Goal: Task Accomplishment & Management: Use online tool/utility

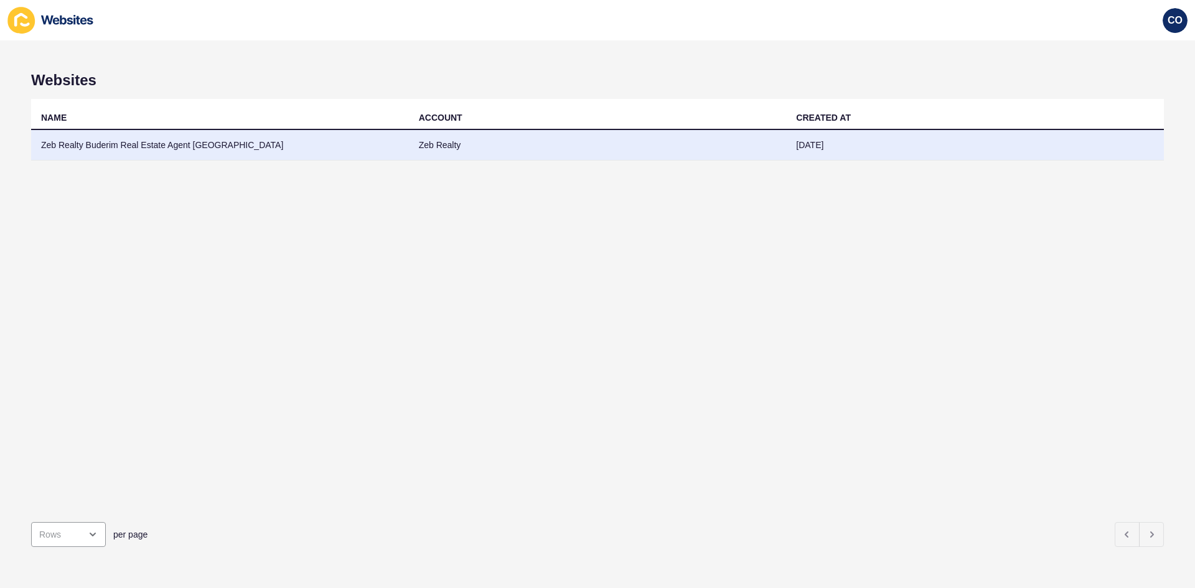
click at [139, 139] on td "Zeb Realty Buderim Real Estate Agent Sunshine Coast" at bounding box center [220, 145] width 378 height 31
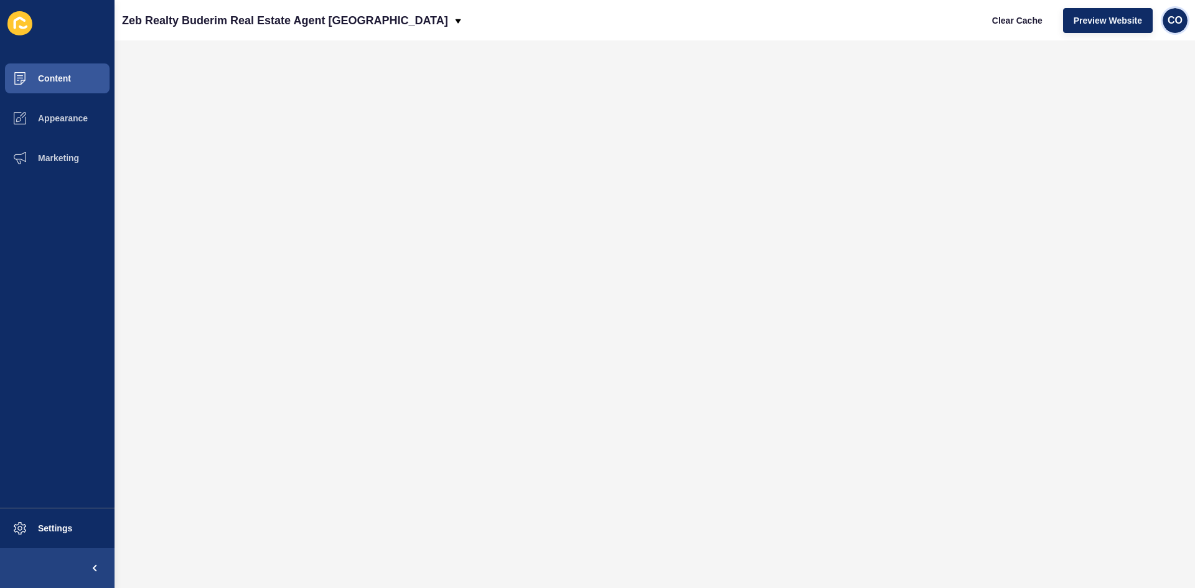
click at [1173, 21] on span "CO" at bounding box center [1175, 20] width 15 height 12
click at [1132, 105] on link "Logout" at bounding box center [1145, 103] width 92 height 27
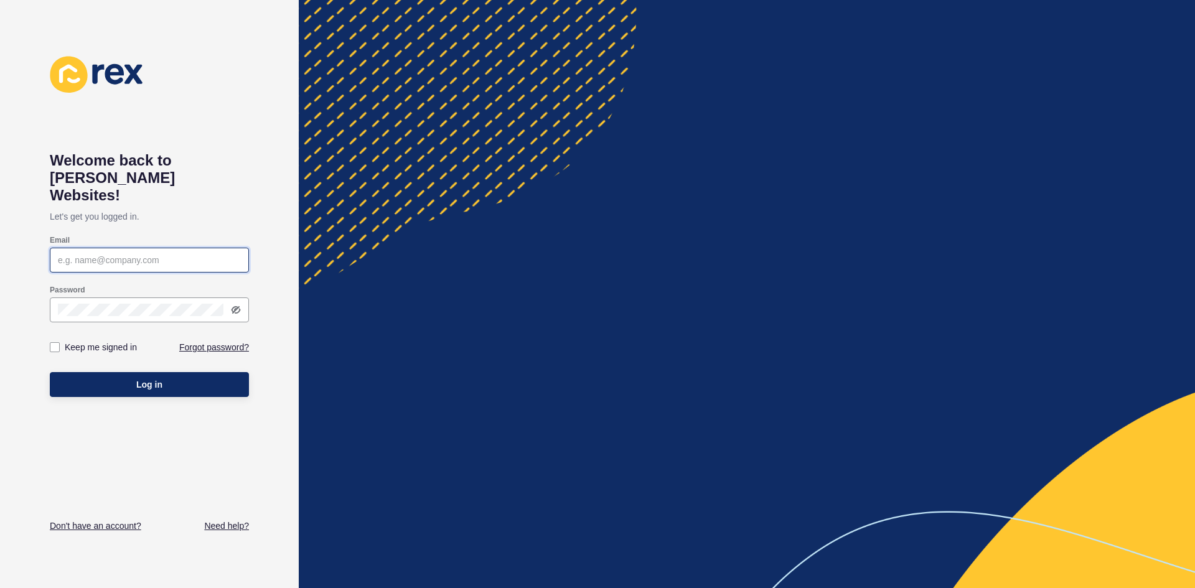
click at [162, 254] on input "Email" at bounding box center [149, 260] width 183 height 12
paste input "christian.oliveros@rexsoftware.com.au"
type input "christian.oliveros@rexsoftware.com.au"
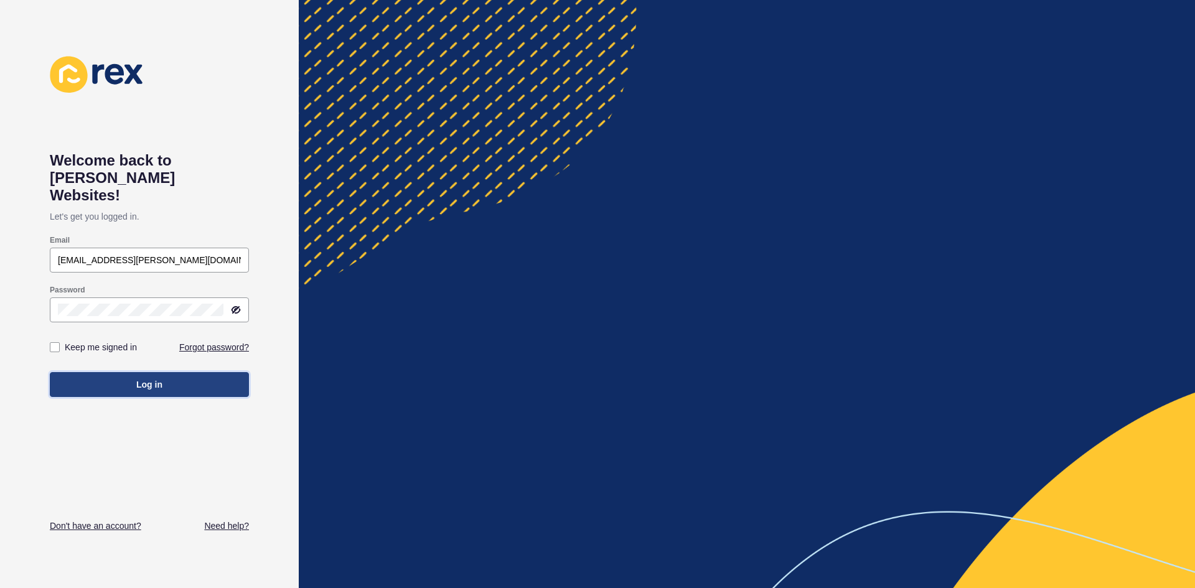
click at [154, 378] on span "Log in" at bounding box center [149, 384] width 26 height 12
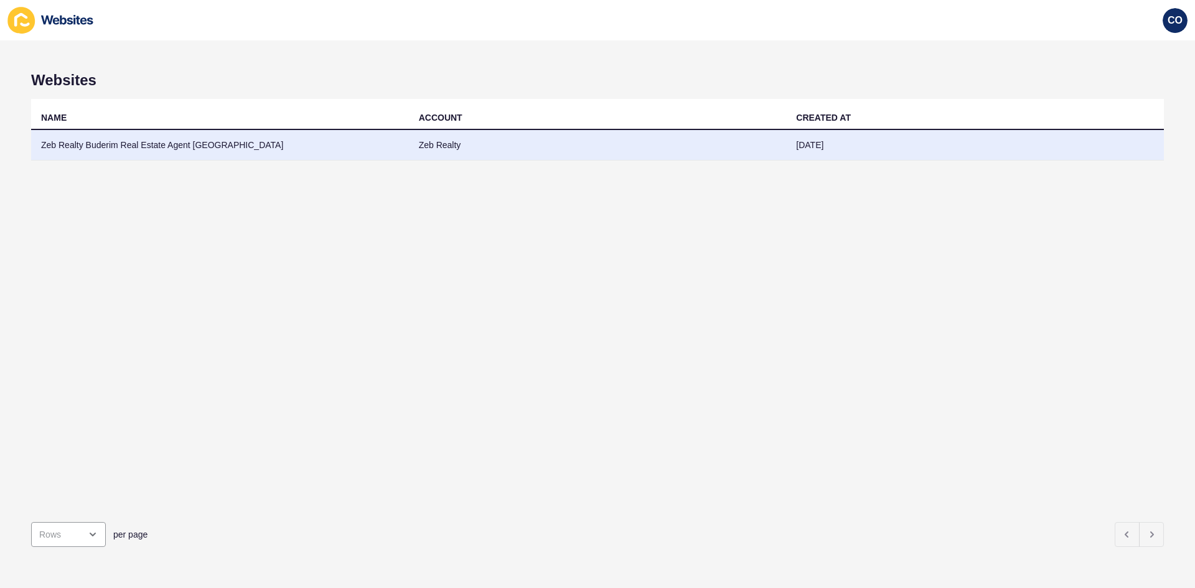
click at [189, 143] on td "Zeb Realty Buderim Real Estate Agent Sunshine Coast" at bounding box center [220, 145] width 378 height 31
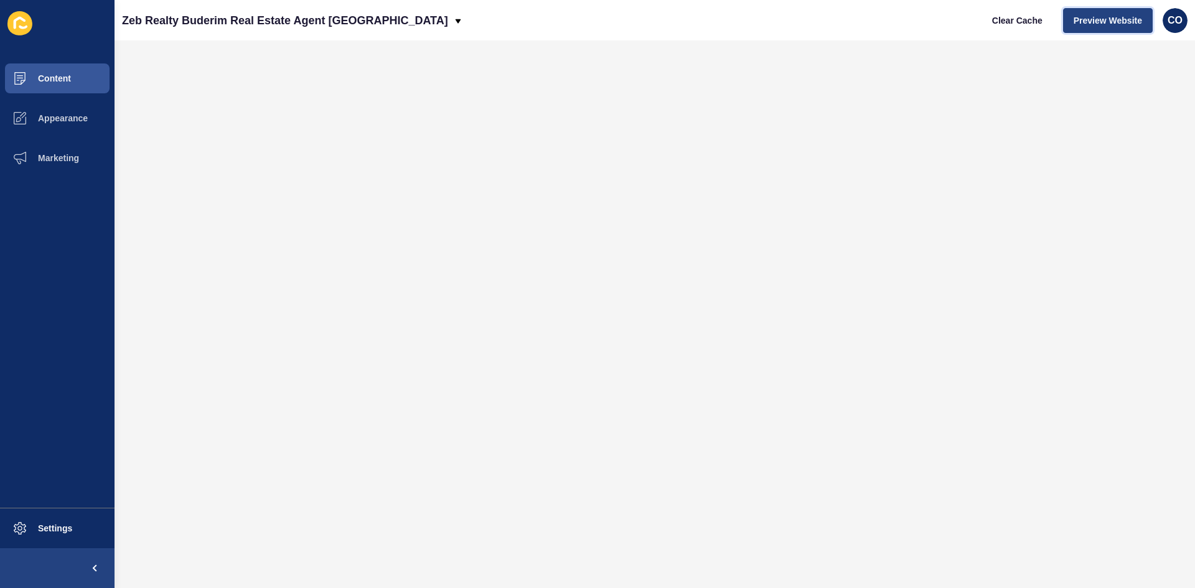
click at [1119, 10] on button "Preview Website" at bounding box center [1108, 20] width 90 height 25
click at [1107, 26] on span "Preview Website" at bounding box center [1108, 20] width 68 height 12
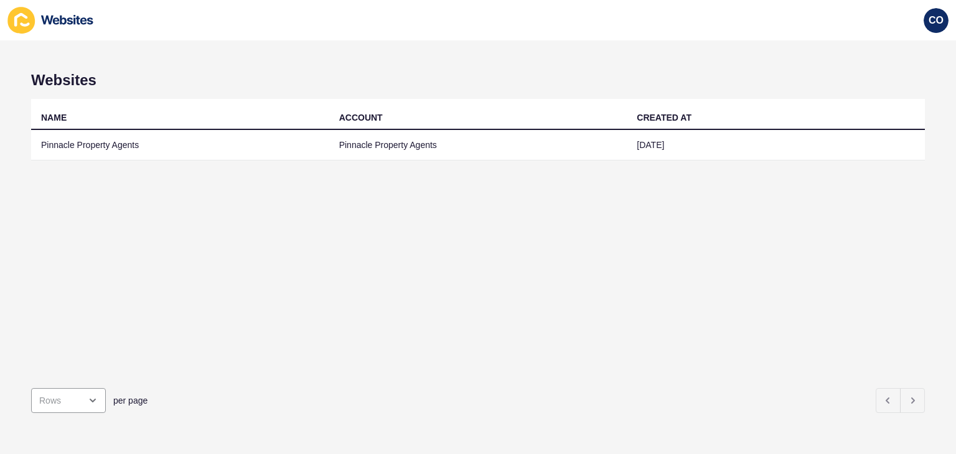
click at [120, 141] on td "Pinnacle Property Agents" at bounding box center [180, 145] width 298 height 31
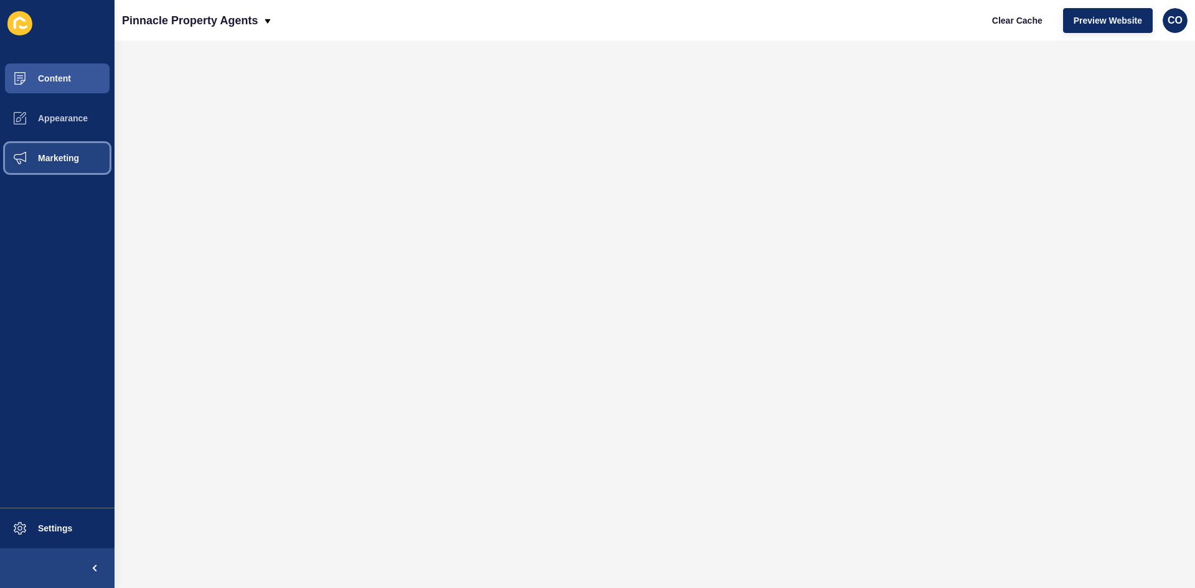
click at [59, 164] on button "Marketing" at bounding box center [57, 158] width 115 height 40
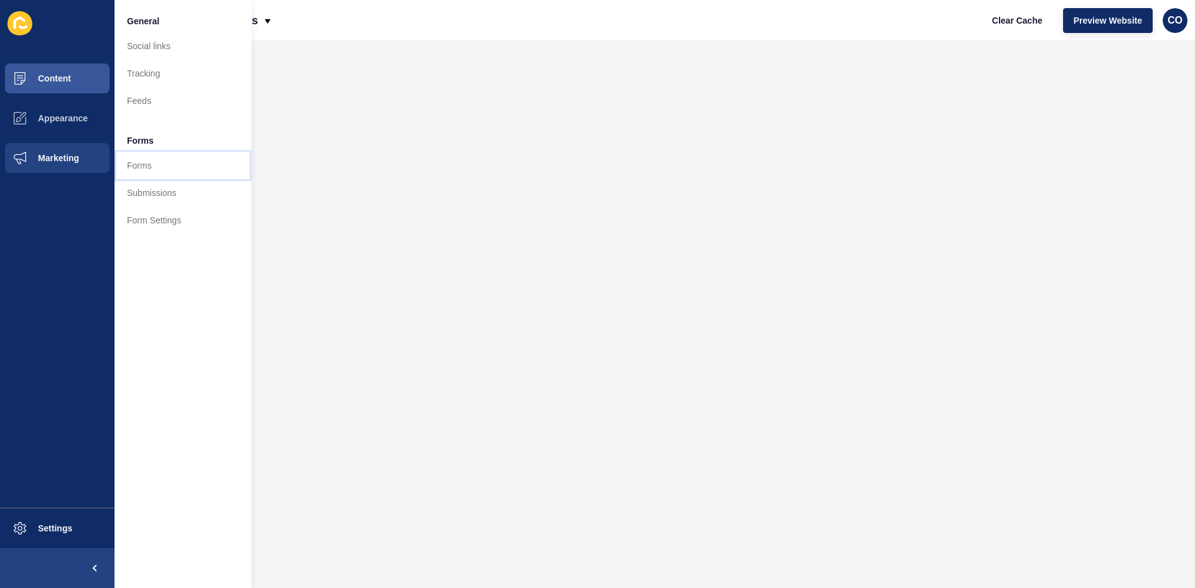
click at [136, 166] on link "Forms" at bounding box center [183, 165] width 137 height 27
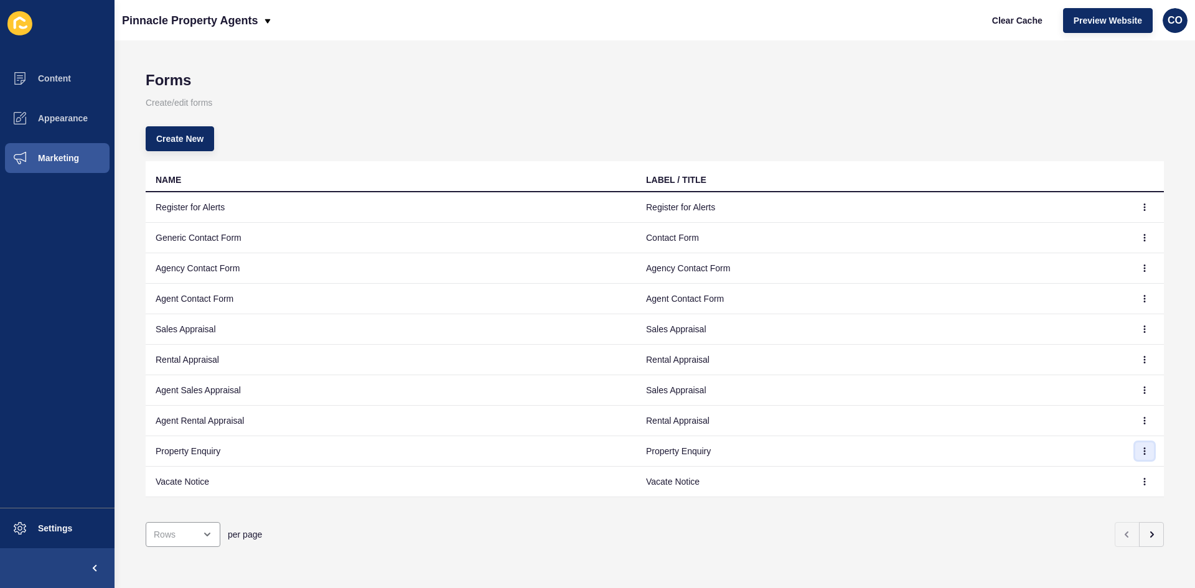
click at [955, 454] on icon "button" at bounding box center [1145, 451] width 1 height 6
click at [955, 454] on link "Edit" at bounding box center [1101, 475] width 87 height 27
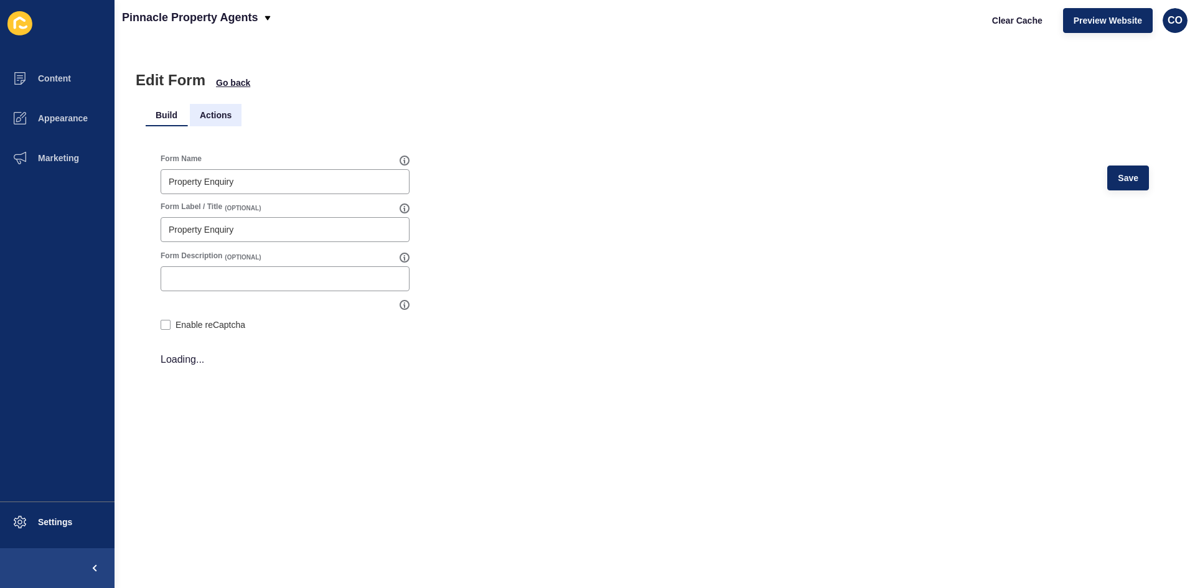
drag, startPoint x: 214, startPoint y: 113, endPoint x: 223, endPoint y: 113, distance: 9.3
click at [214, 113] on li "Actions" at bounding box center [216, 115] width 52 height 22
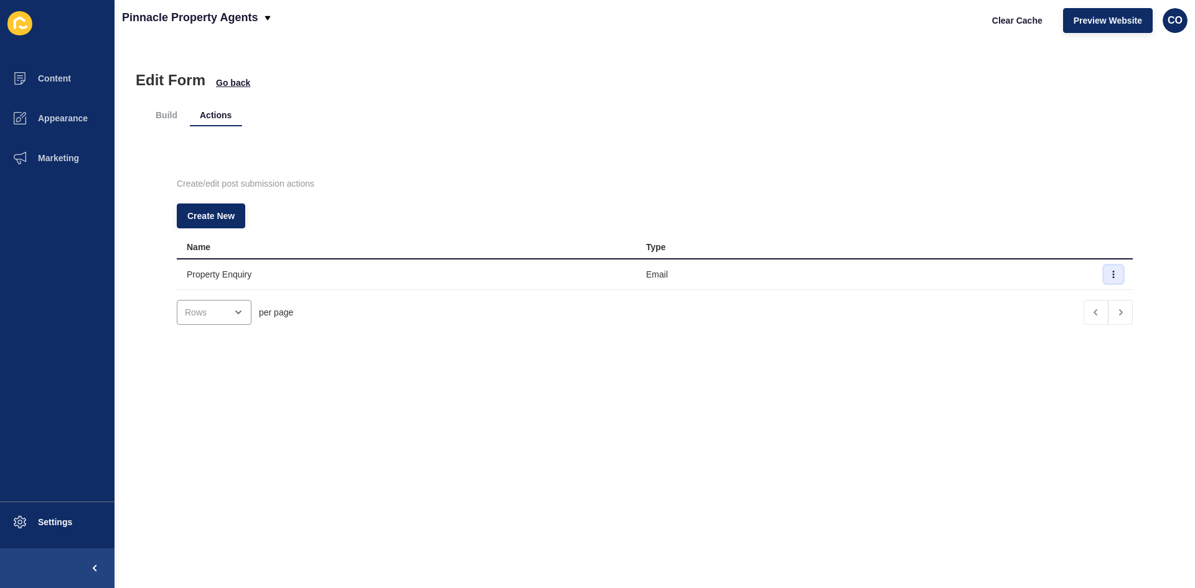
click at [955, 273] on button "button" at bounding box center [1113, 274] width 19 height 17
click at [955, 299] on link "Edit" at bounding box center [1060, 299] width 87 height 27
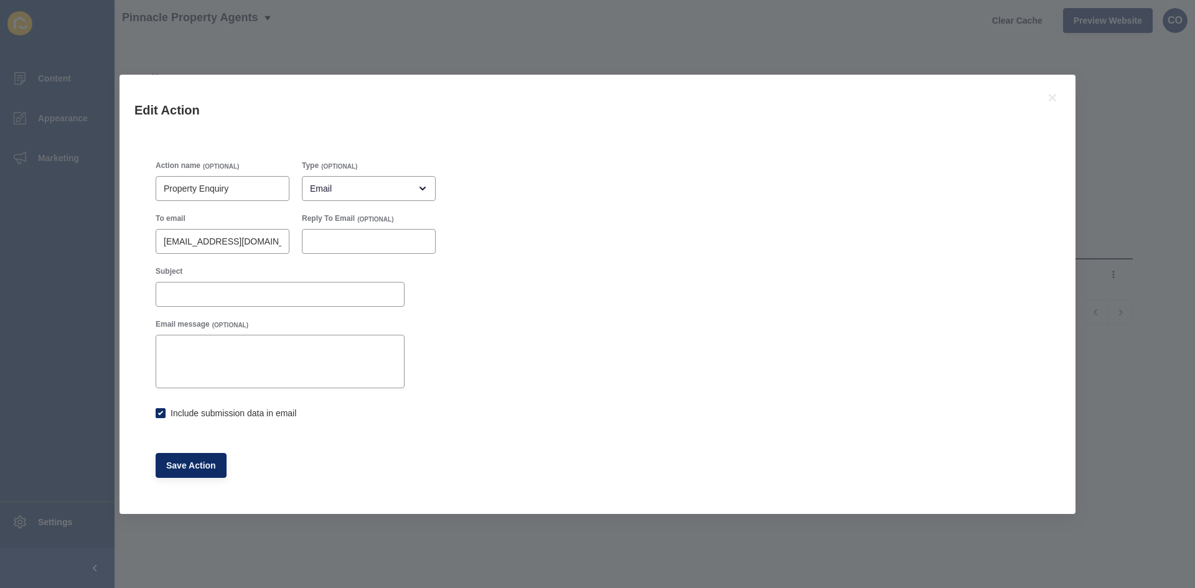
checkbox input "true"
click at [754, 31] on div "Edit Action Action name (OPTIONAL) Property Enquiry Type (OPTIONAL) Email To em…" at bounding box center [597, 294] width 1195 height 588
click at [955, 101] on icon at bounding box center [1052, 97] width 15 height 15
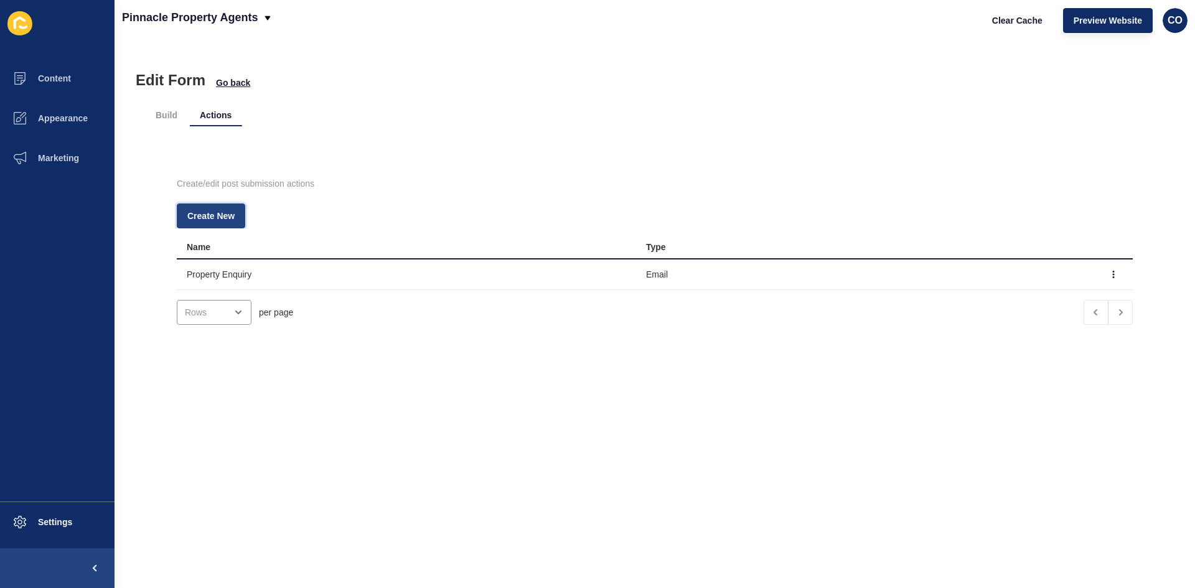
click at [218, 217] on span "Create New" at bounding box center [210, 216] width 47 height 12
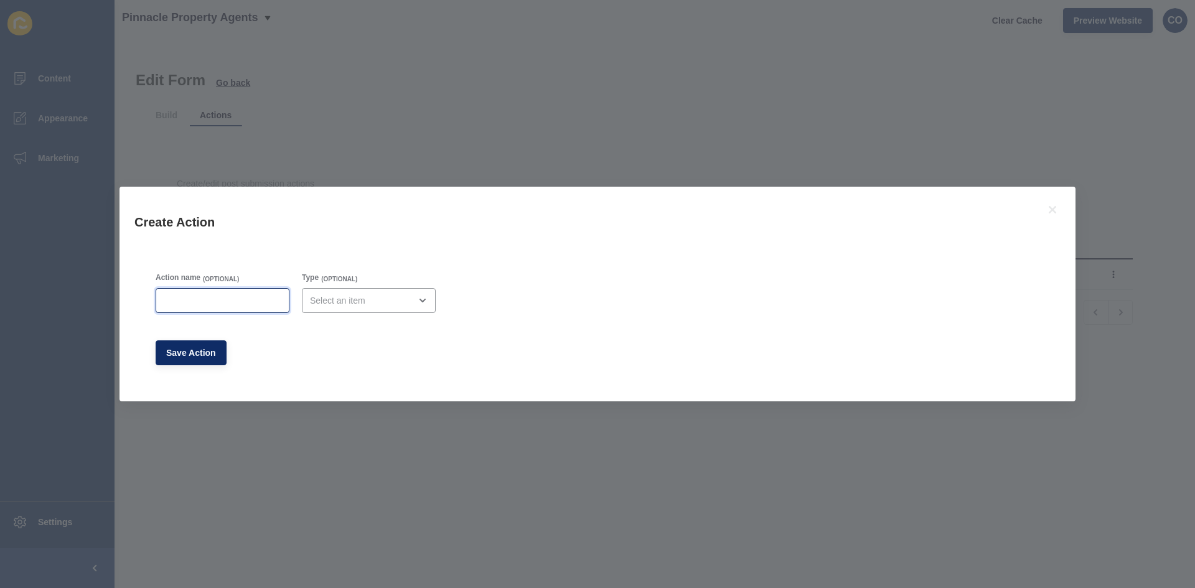
click at [212, 303] on input "Action name" at bounding box center [223, 300] width 118 height 12
type input "Lead Drop"
click at [367, 296] on div "close menu" at bounding box center [360, 300] width 100 height 12
click at [355, 332] on span "Email" at bounding box center [364, 332] width 111 height 12
type input "Email"
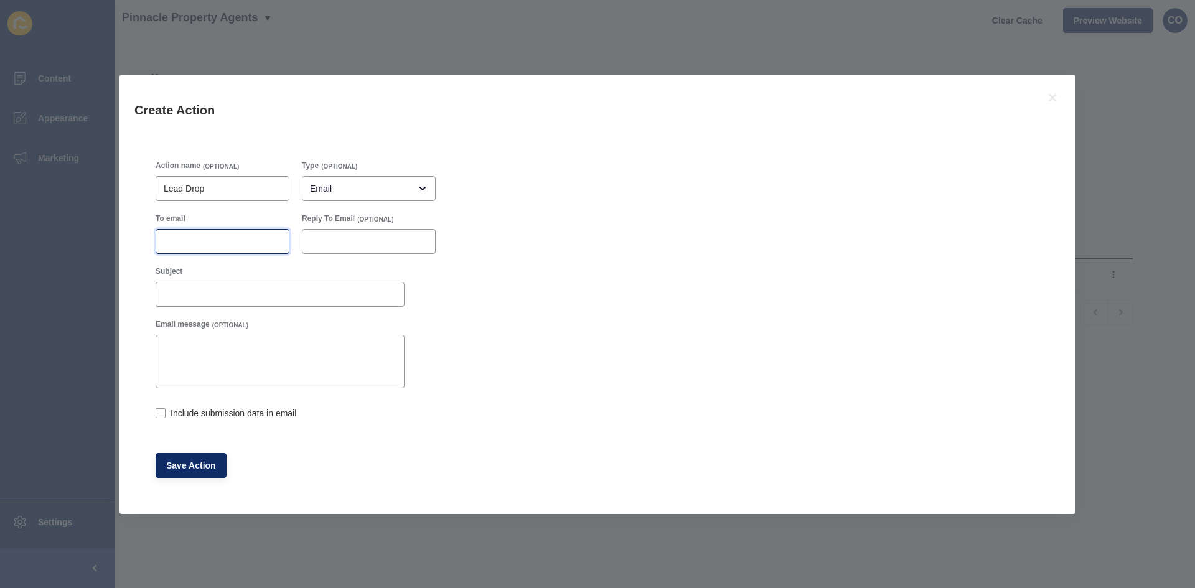
click at [194, 242] on input "To email" at bounding box center [223, 241] width 118 height 12
paste input "5908@leaddrop.rexsoftware.com"
type input "5908@leaddrop.rexsoftware.com"
click at [157, 413] on label at bounding box center [161, 413] width 10 height 10
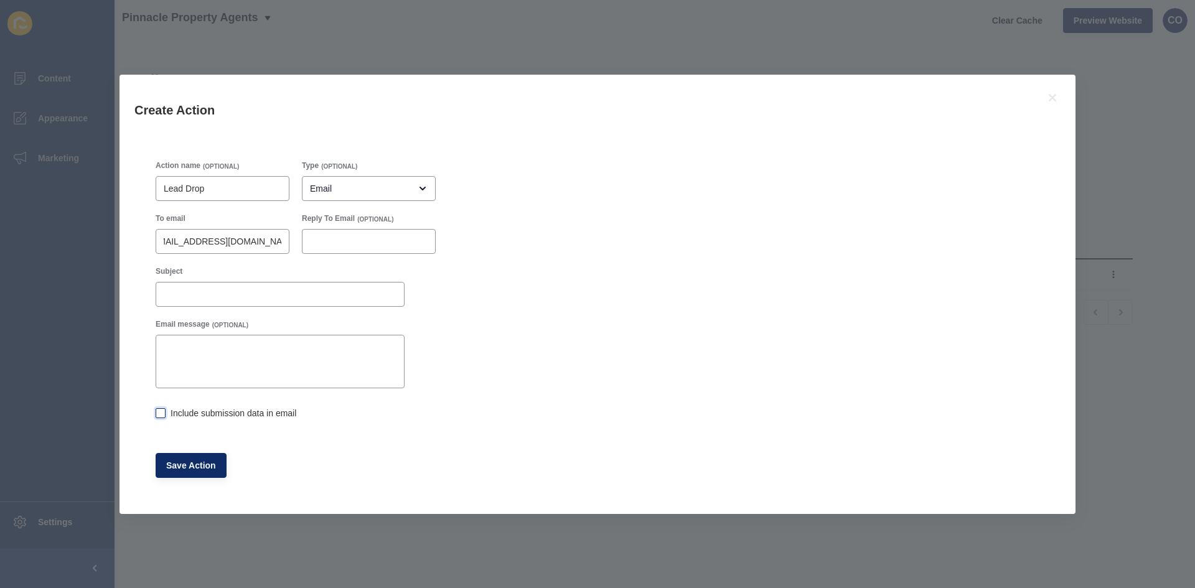
click at [157, 413] on input "Include submission data in email" at bounding box center [160, 414] width 8 height 8
checkbox input "true"
click at [197, 454] on button "Save Action" at bounding box center [191, 465] width 71 height 25
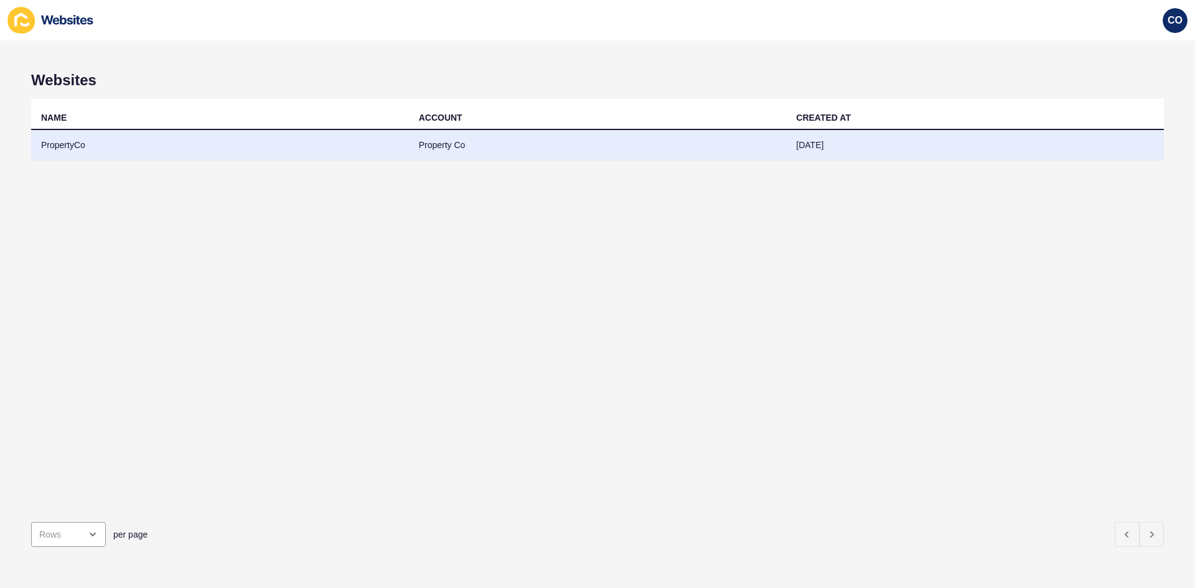
click at [65, 143] on td "PropertyCo" at bounding box center [220, 145] width 378 height 31
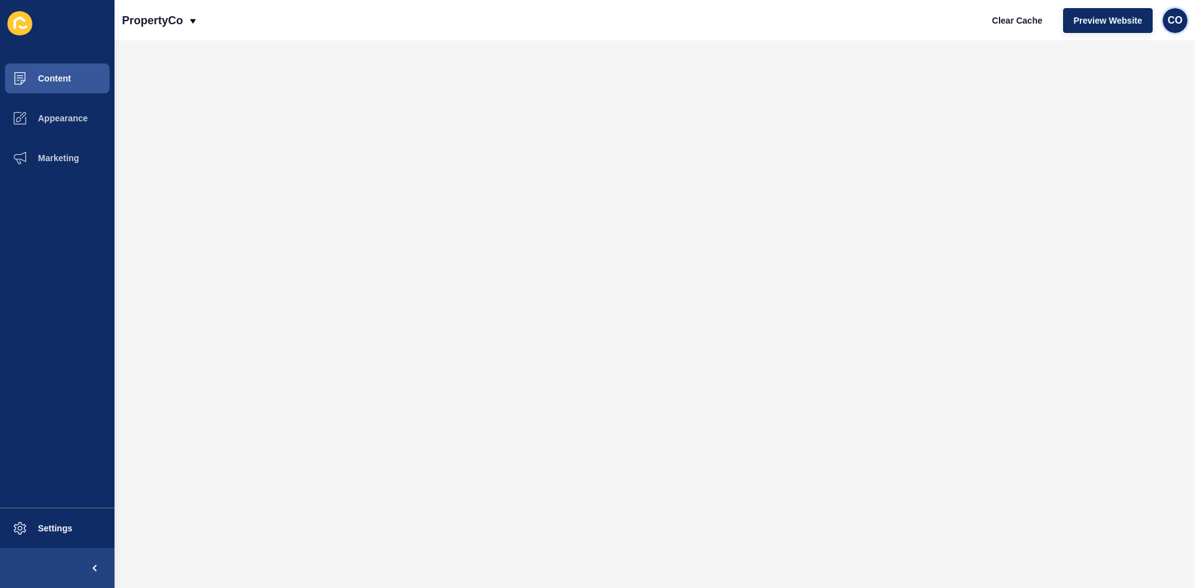
click at [955, 22] on span "CO" at bounding box center [1175, 20] width 15 height 12
click at [955, 104] on link "Logout" at bounding box center [1145, 103] width 92 height 27
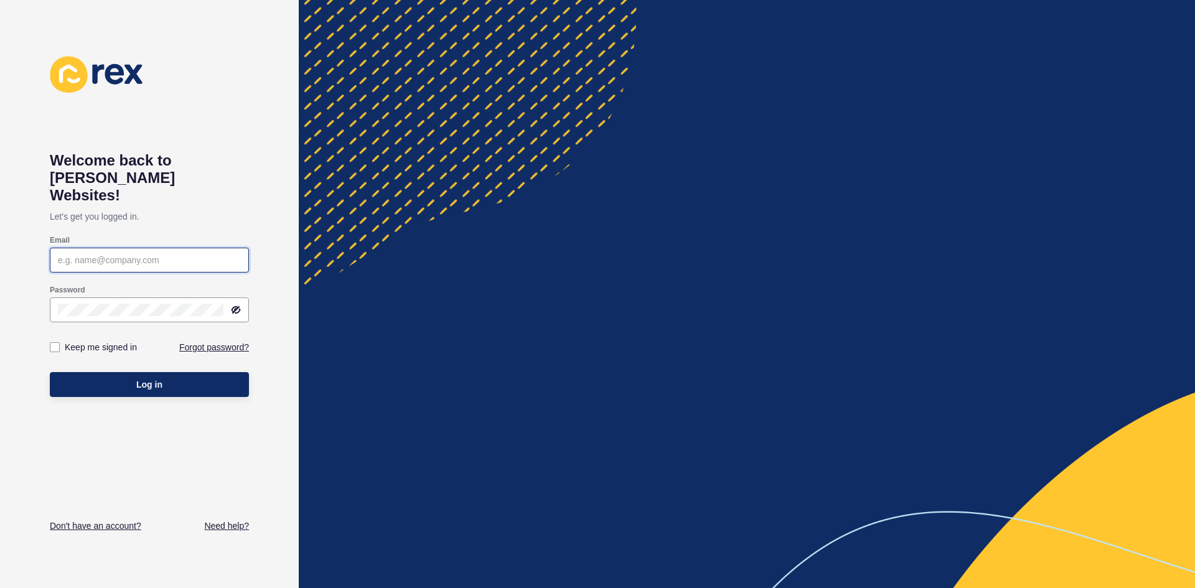
click at [118, 254] on input "Email" at bounding box center [149, 260] width 183 height 12
paste input "christian.oliveros@rexsoftware.com.au"
type input "christian.oliveros@rexsoftware.com.au"
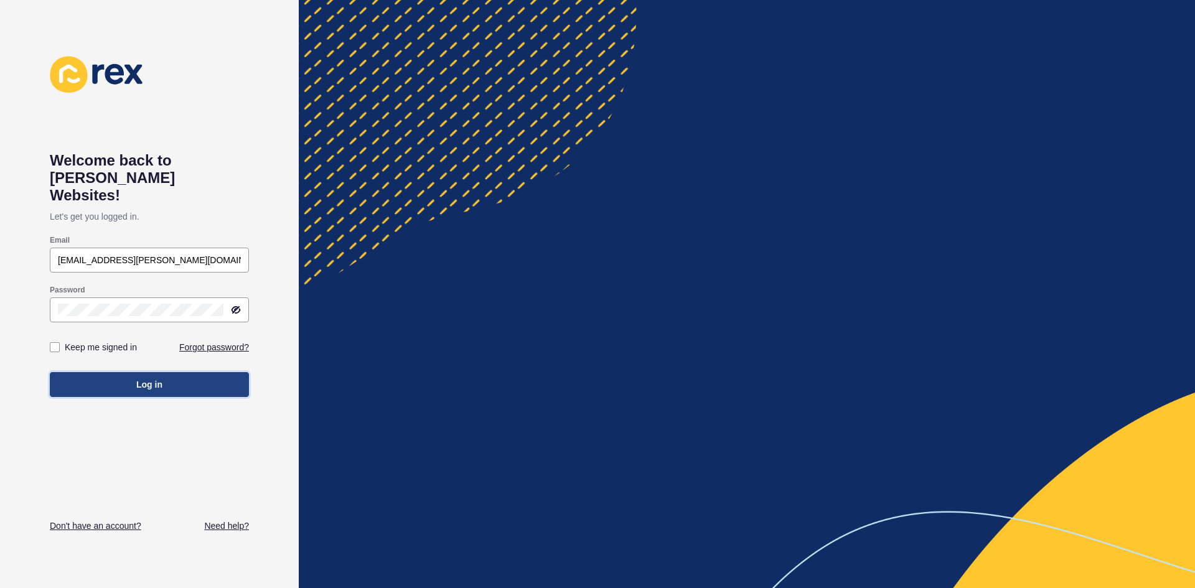
click at [153, 378] on span "Log in" at bounding box center [149, 384] width 26 height 12
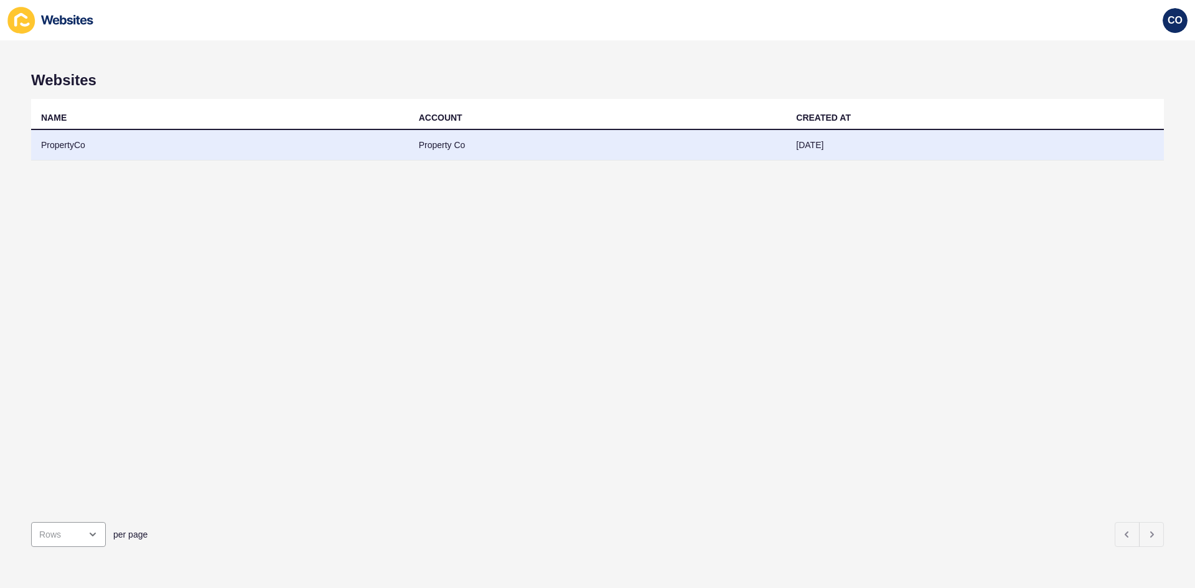
click at [44, 142] on td "PropertyCo" at bounding box center [220, 145] width 378 height 31
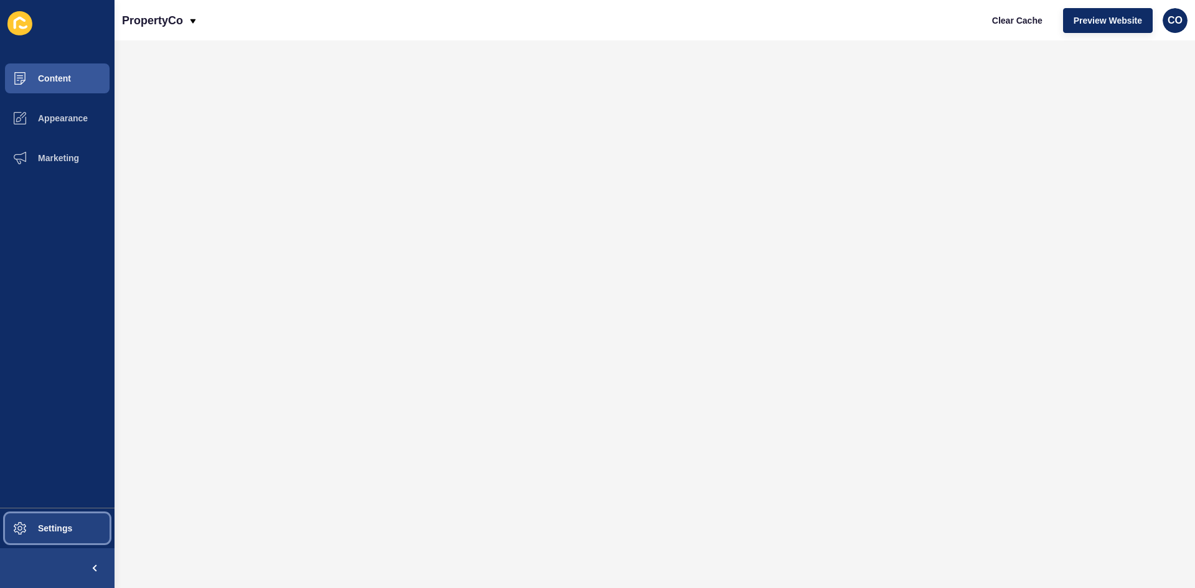
click at [88, 454] on button "Settings" at bounding box center [57, 529] width 115 height 40
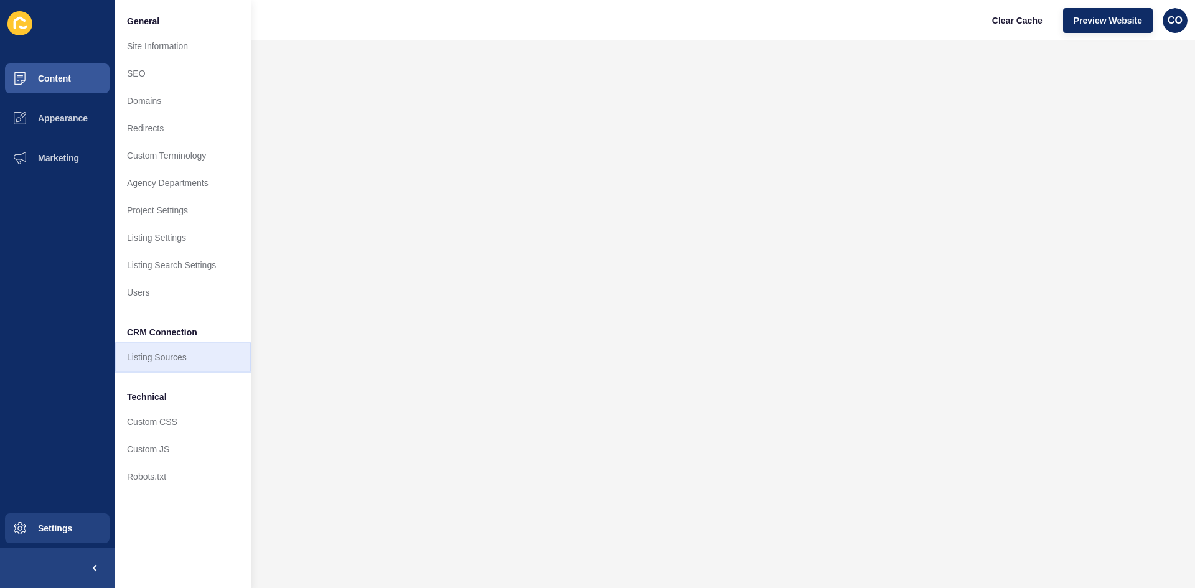
click at [177, 360] on link "Listing Sources" at bounding box center [183, 357] width 137 height 27
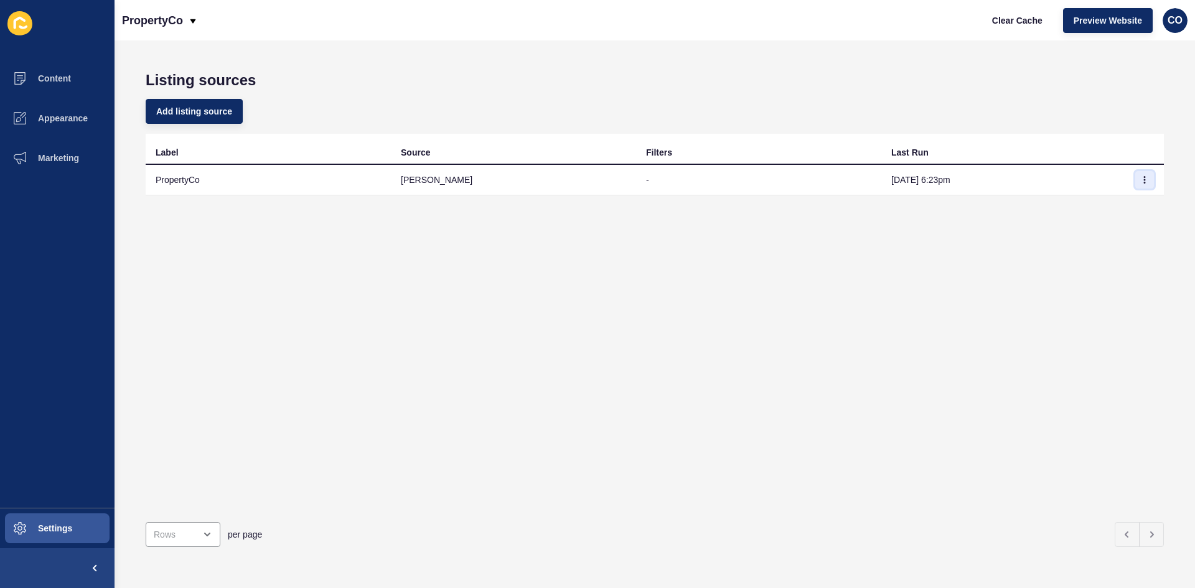
click at [955, 182] on button "button" at bounding box center [1144, 179] width 19 height 17
click at [955, 204] on link "Sync now" at bounding box center [1101, 204] width 87 height 27
